Goal: Information Seeking & Learning: Learn about a topic

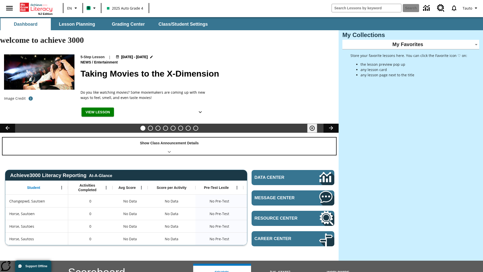
click at [169, 137] on div "Show Class Announcement Details" at bounding box center [169, 145] width 333 height 17
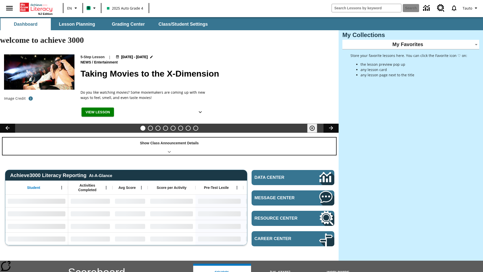
click at [169, 137] on div "Show Class Announcement Details" at bounding box center [169, 145] width 333 height 17
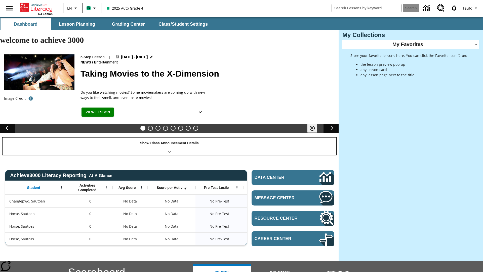
click at [169, 137] on div "Show Class Announcement Details" at bounding box center [169, 145] width 333 height 17
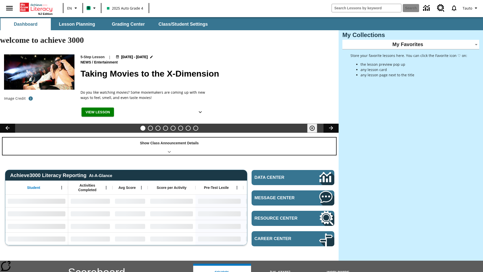
click at [169, 137] on div "Show Class Announcement Details" at bounding box center [169, 145] width 333 height 17
